Goal: Navigation & Orientation: Find specific page/section

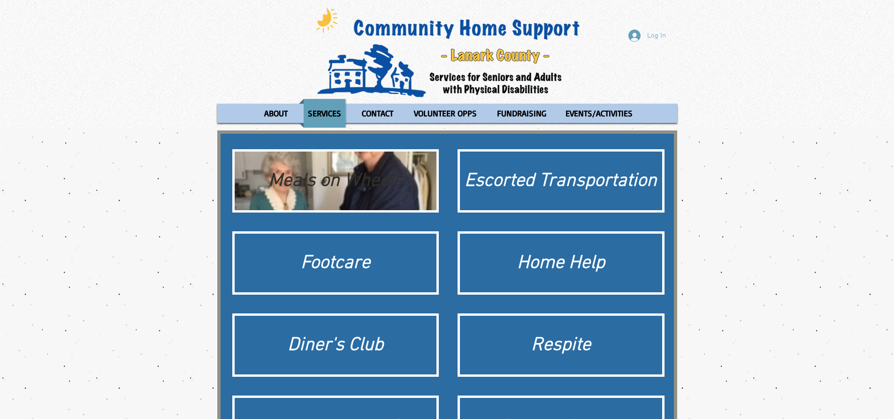
click at [344, 182] on div "Meals on Wheels" at bounding box center [335, 181] width 193 height 26
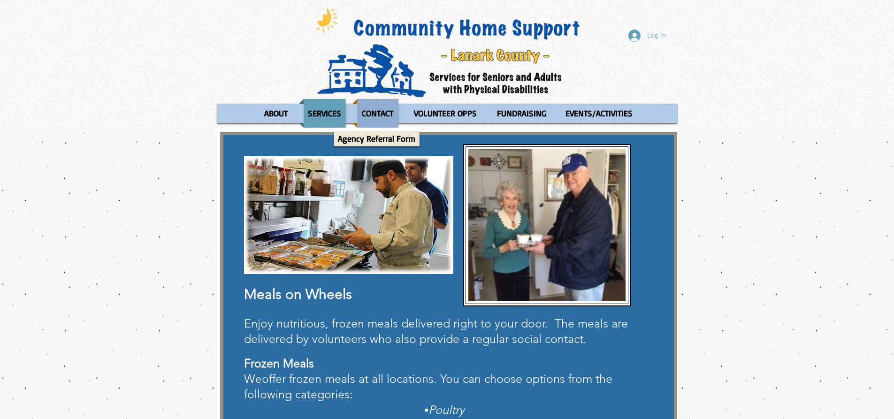
click at [385, 120] on p "CONTACT" at bounding box center [378, 113] width 40 height 29
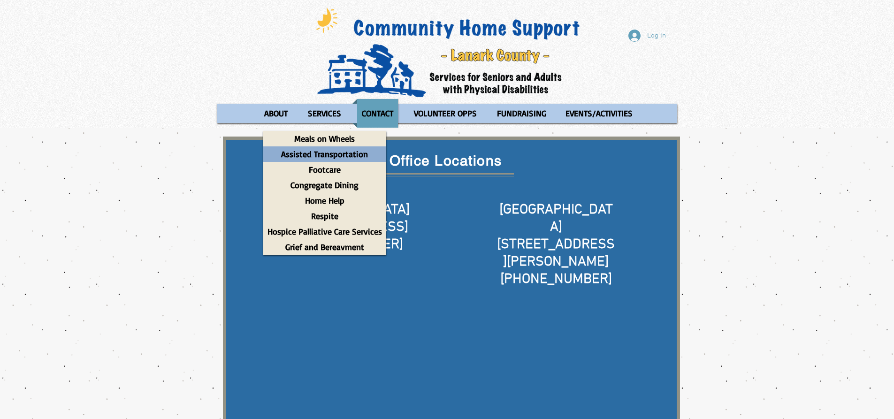
click at [330, 154] on p "Assisted Transportation" at bounding box center [324, 153] width 95 height 15
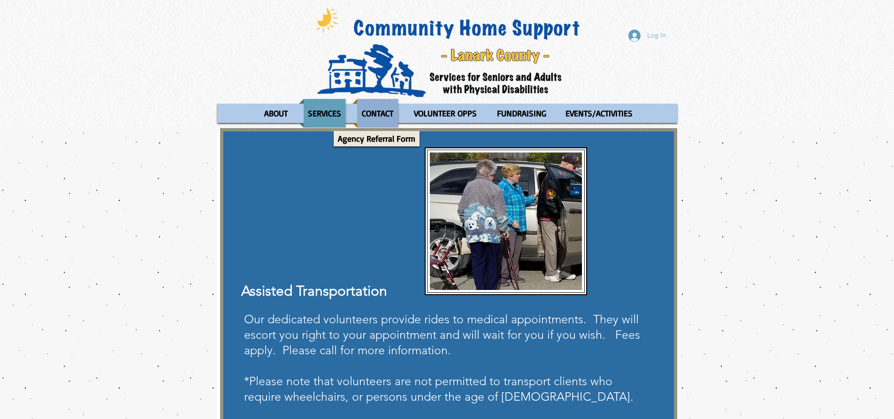
click at [373, 116] on p "CONTACT" at bounding box center [378, 113] width 40 height 29
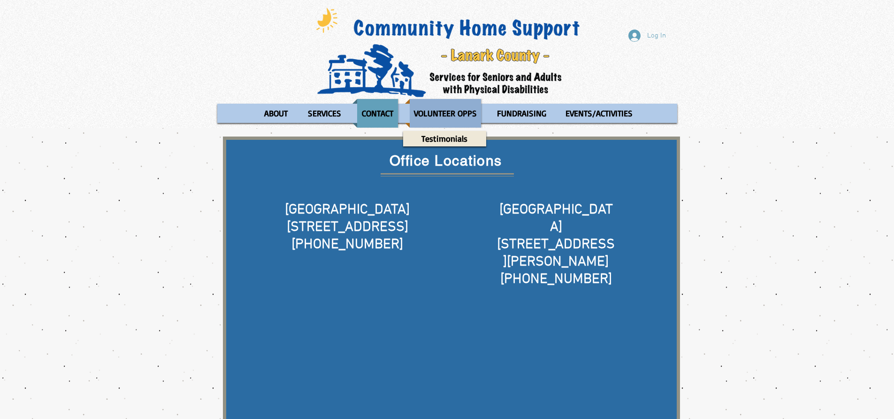
click at [453, 115] on p "VOLUNTEER OPPS" at bounding box center [445, 113] width 71 height 29
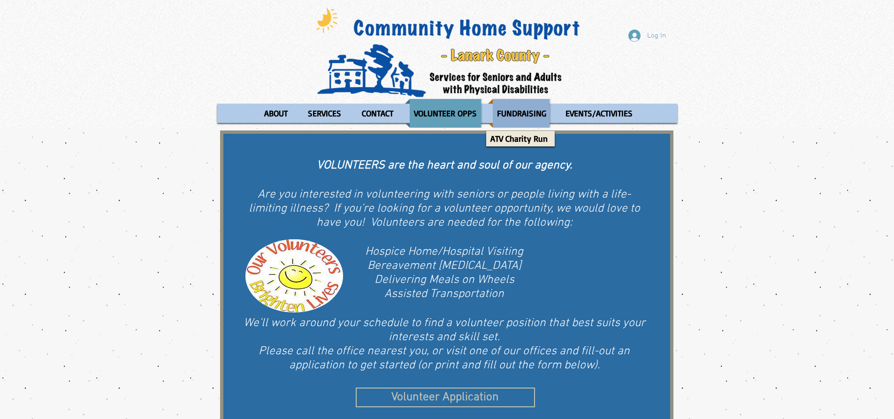
click at [529, 108] on p "FUNDRAISING" at bounding box center [522, 113] width 58 height 29
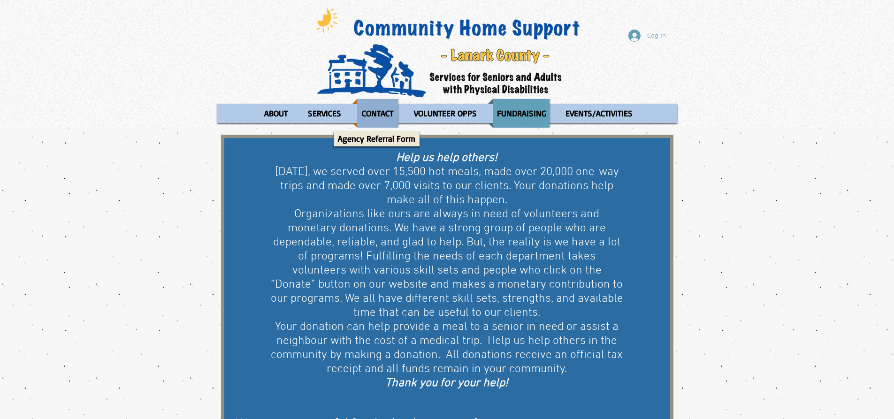
click at [371, 110] on p "CONTACT" at bounding box center [378, 113] width 40 height 29
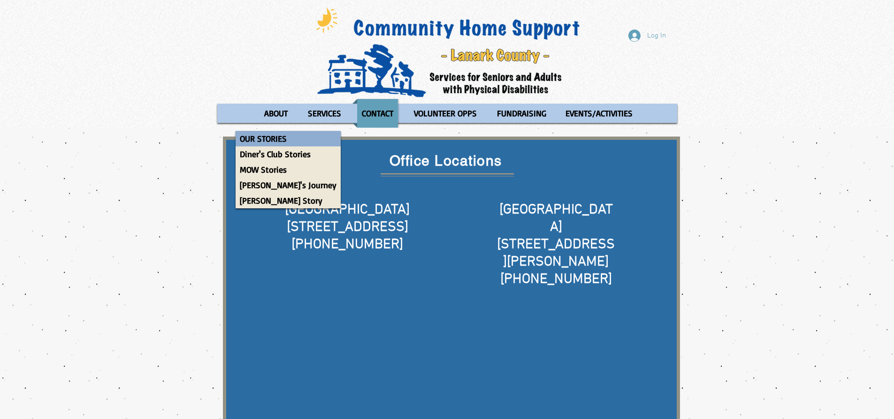
click at [265, 138] on p "OUR STORIES" at bounding box center [263, 138] width 55 height 15
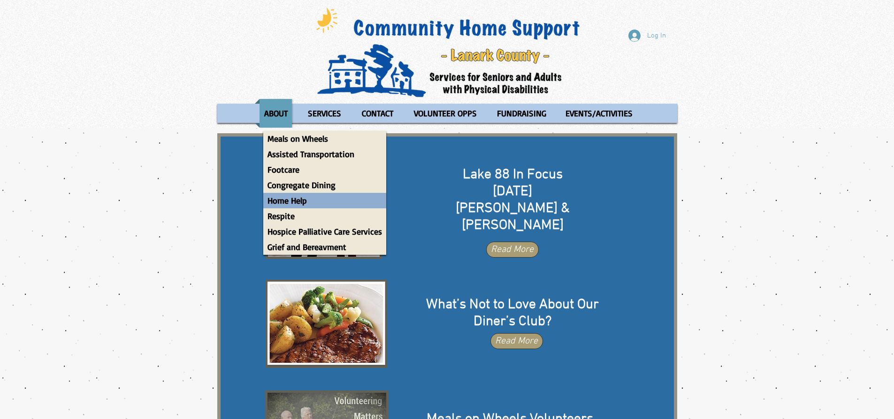
click at [298, 203] on p "Home Help" at bounding box center [287, 200] width 48 height 15
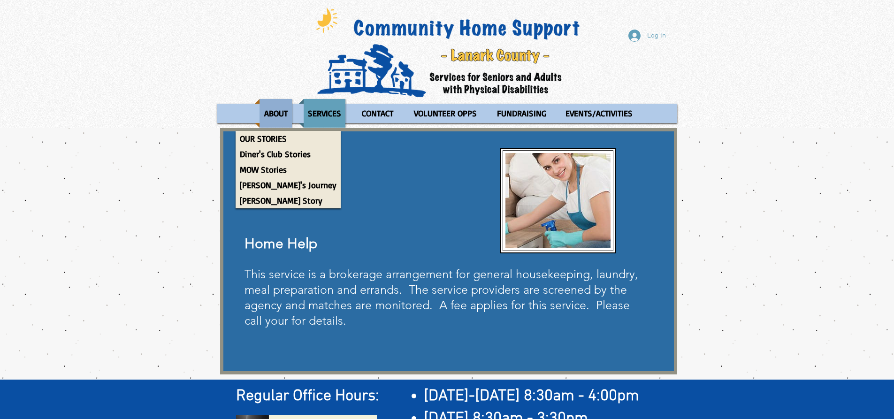
click at [280, 114] on p "ABOUT" at bounding box center [276, 113] width 32 height 29
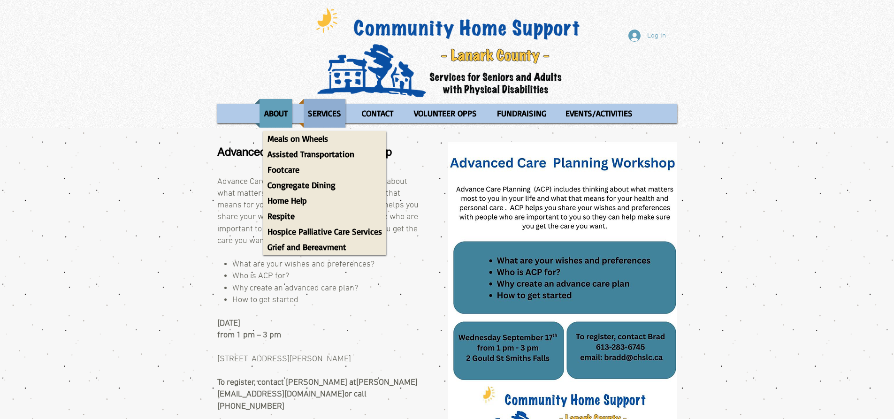
click at [330, 114] on p "SERVICES" at bounding box center [325, 113] width 42 height 29
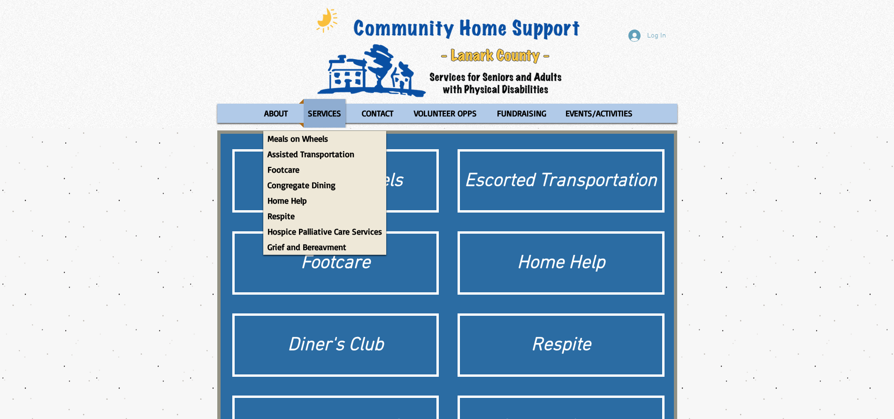
click at [320, 113] on p "SERVICES" at bounding box center [325, 113] width 42 height 29
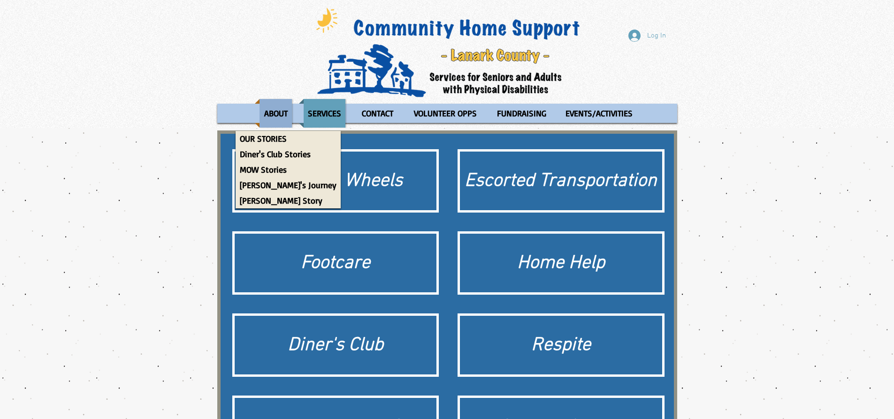
click at [259, 112] on div "Site" at bounding box center [276, 113] width 42 height 29
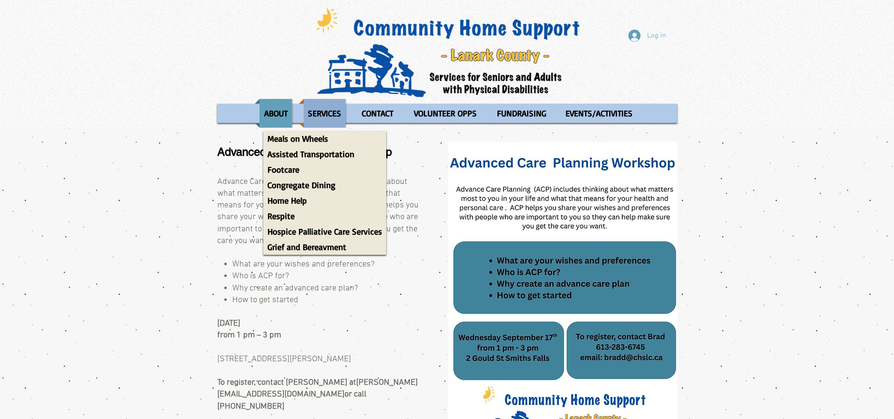
click at [330, 106] on p "SERVICES" at bounding box center [325, 113] width 42 height 29
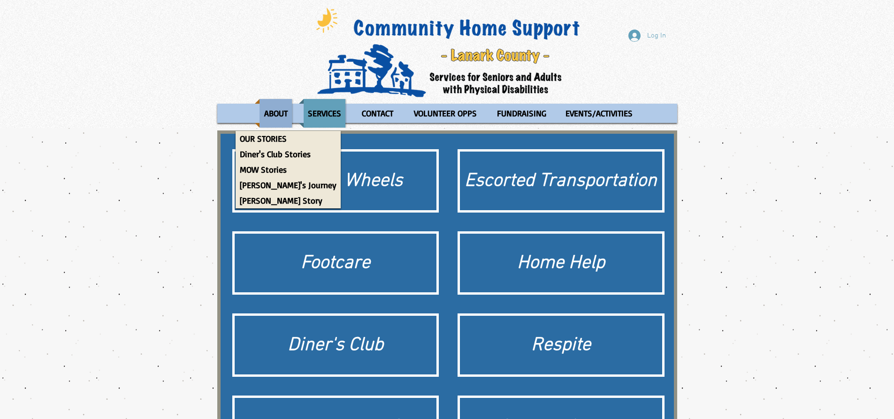
click at [272, 121] on p "ABOUT" at bounding box center [276, 113] width 32 height 29
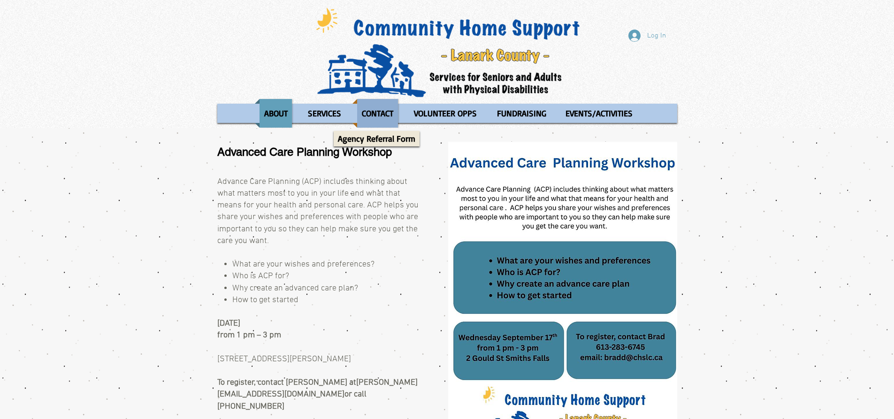
click at [367, 114] on p "CONTACT" at bounding box center [378, 113] width 40 height 29
